Goal: Task Accomplishment & Management: Complete application form

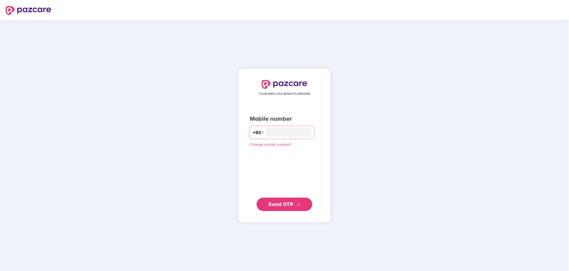
type input "**********"
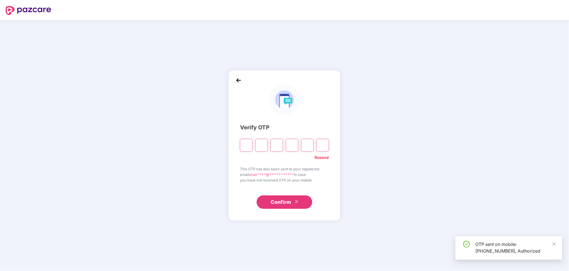
paste input "*"
type input "*"
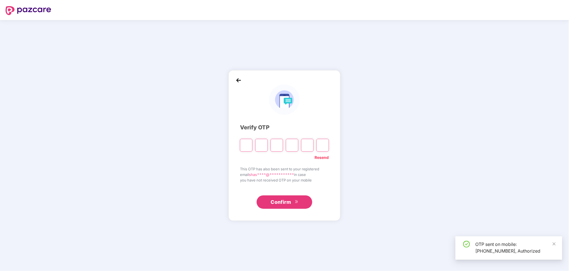
type input "*"
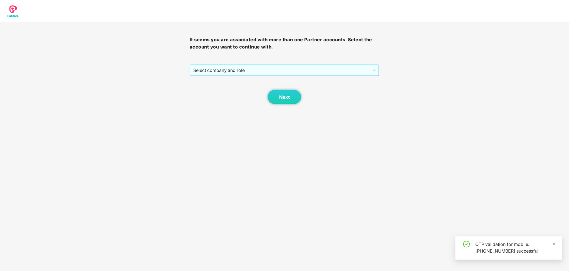
click at [259, 72] on span "Select company and role" at bounding box center [284, 70] width 183 height 11
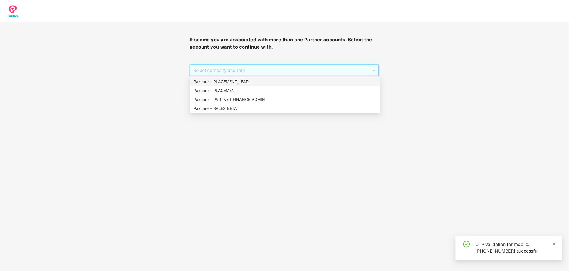
click at [245, 83] on div "Pazcare - PLACEMENT_LEAD" at bounding box center [285, 81] width 183 height 6
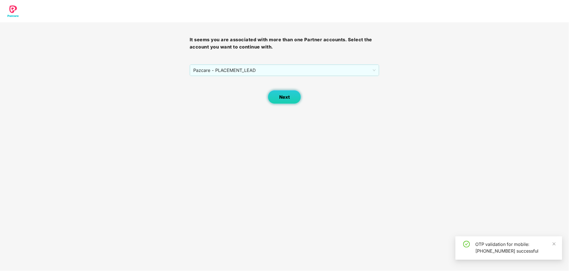
click at [289, 95] on span "Next" at bounding box center [284, 96] width 11 height 5
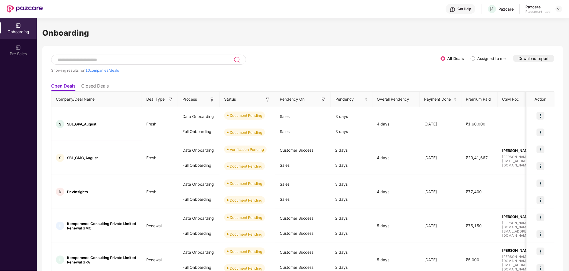
click at [534, 61] on button "Download report" at bounding box center [533, 59] width 41 height 8
click at [535, 59] on button "Download report" at bounding box center [533, 59] width 41 height 8
